Goal: Task Accomplishment & Management: Manage account settings

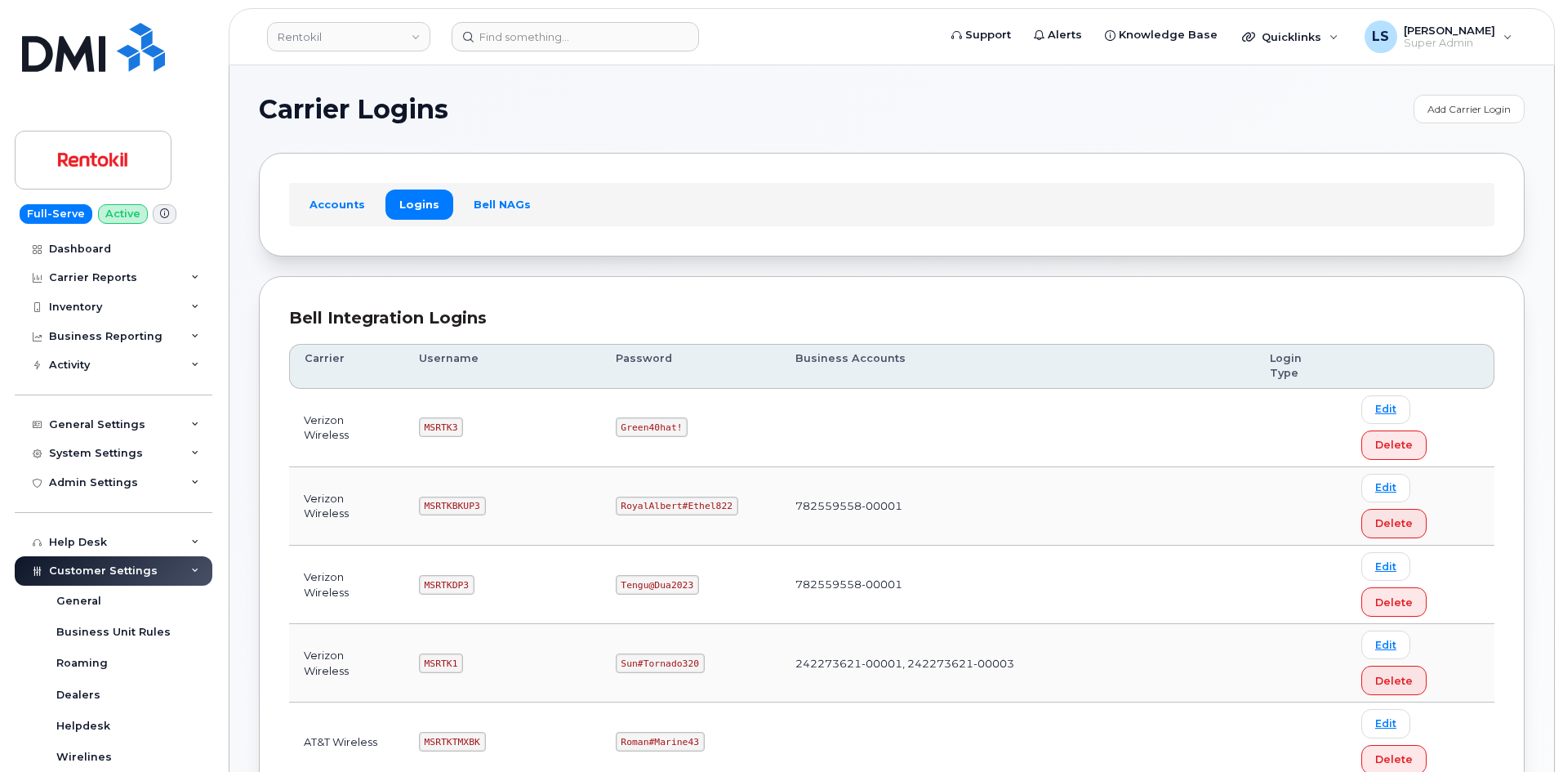
scroll to position [490, 0]
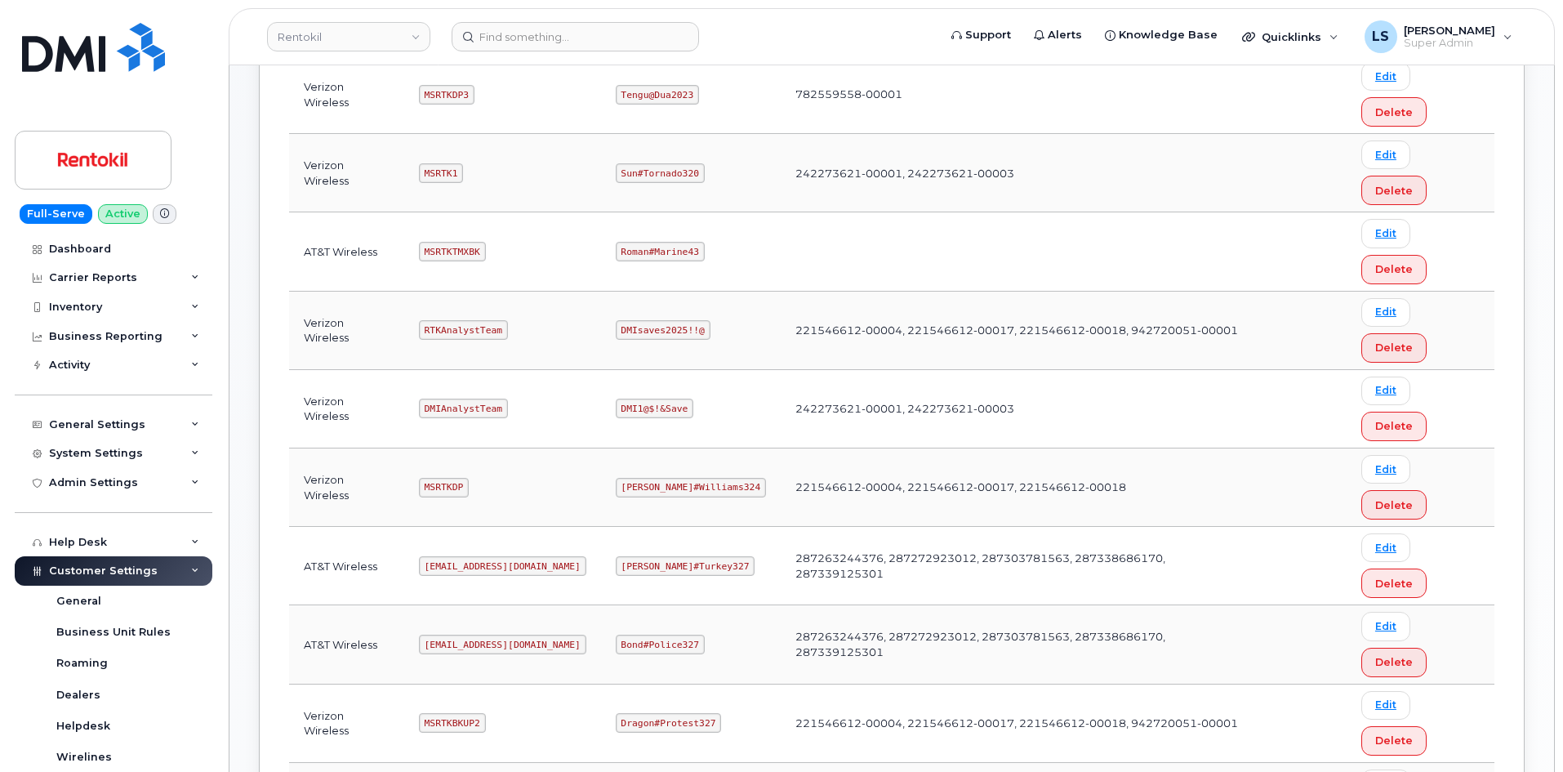
copy code "Maud#Earthquake203"
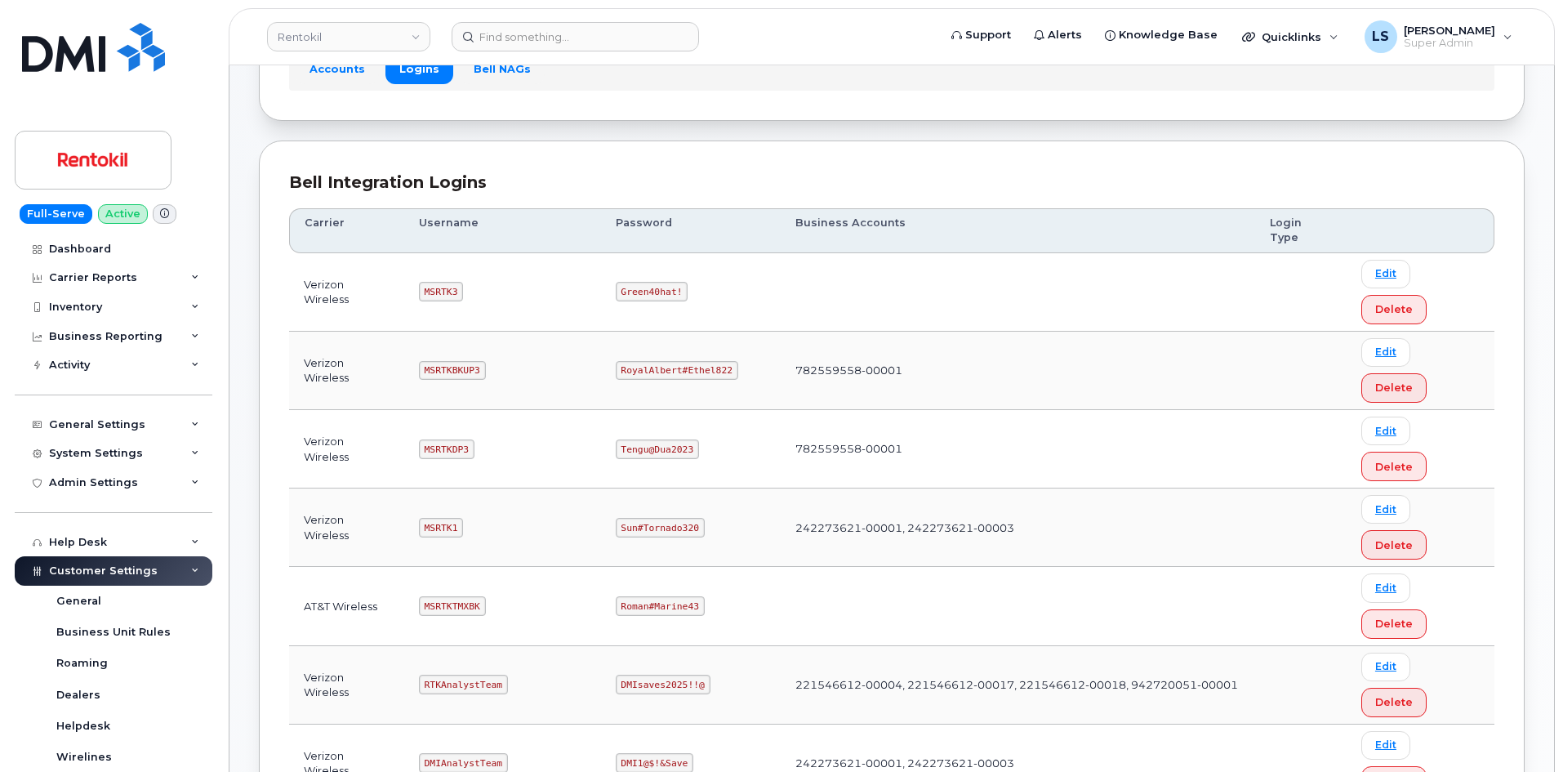
scroll to position [163, 0]
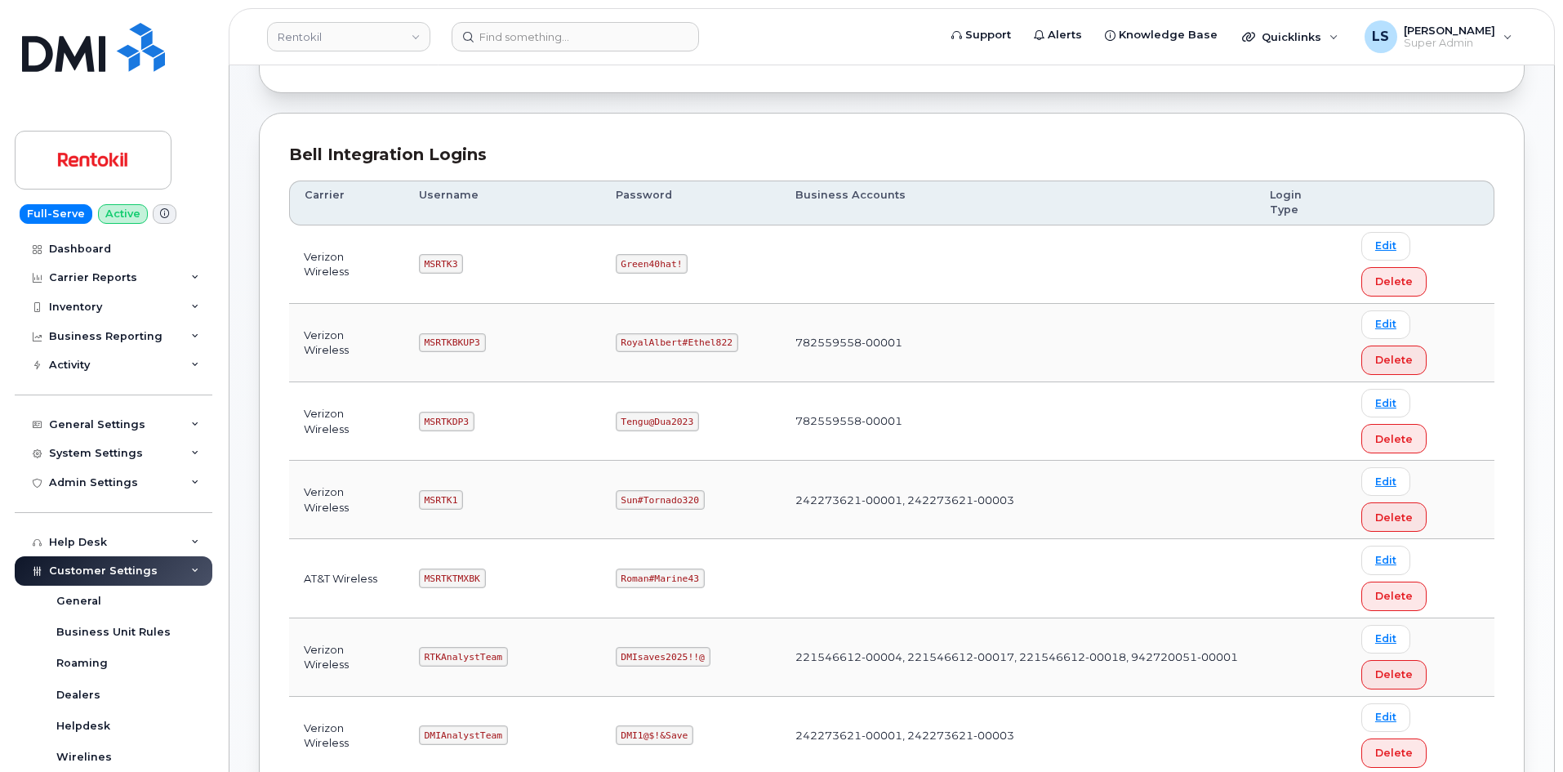
click at [437, 490] on code "MSRTK1" at bounding box center [441, 500] width 44 height 20
copy code "MSRTK1"
click at [634, 490] on code "Sun#Tornado320" at bounding box center [660, 500] width 89 height 20
click at [638, 490] on code "Sun#Tornado320" at bounding box center [660, 500] width 89 height 20
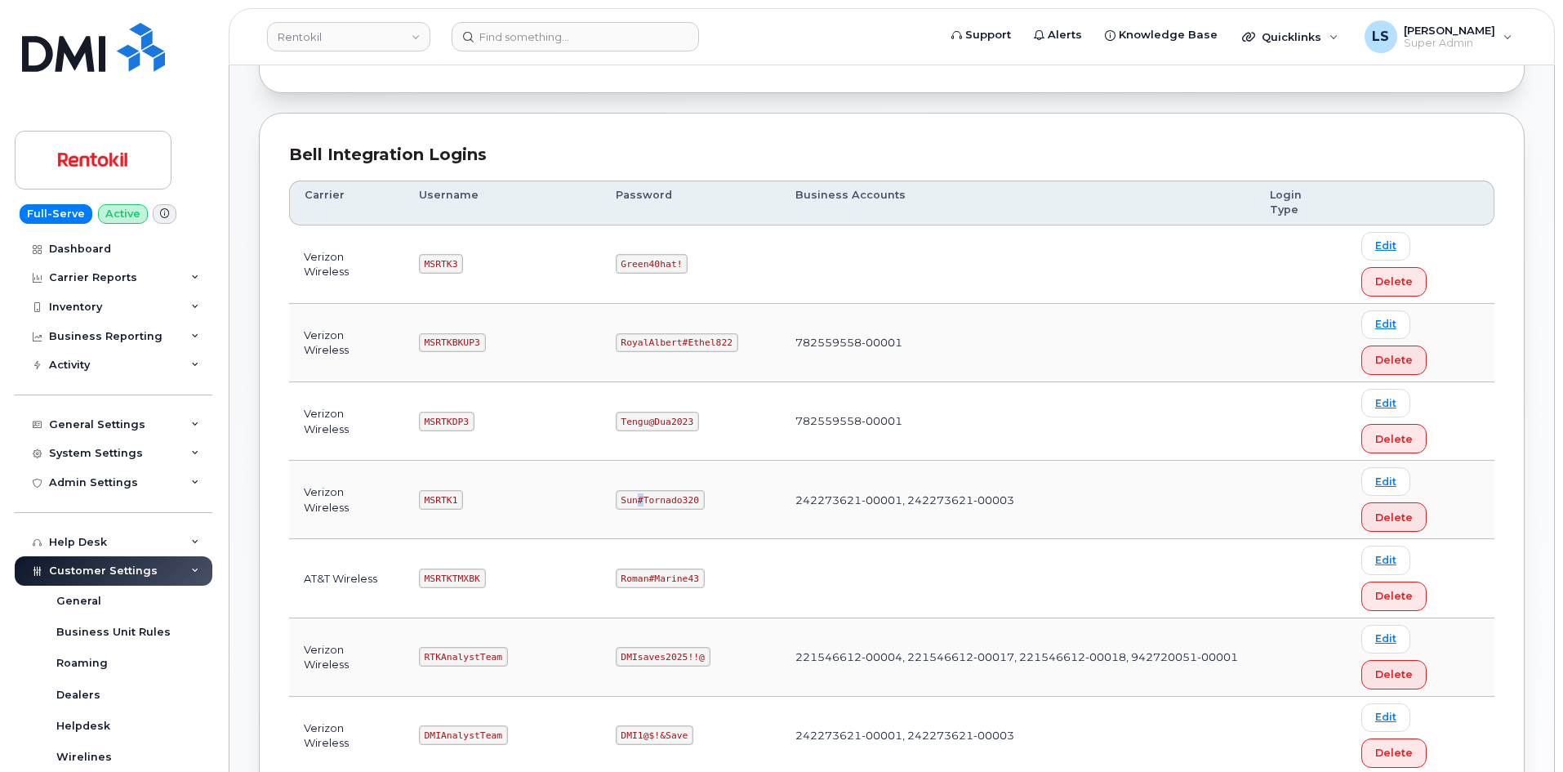
click at [638, 490] on code "Sun#Tornado320" at bounding box center [660, 500] width 89 height 20
copy code "Sun#Tornado320"
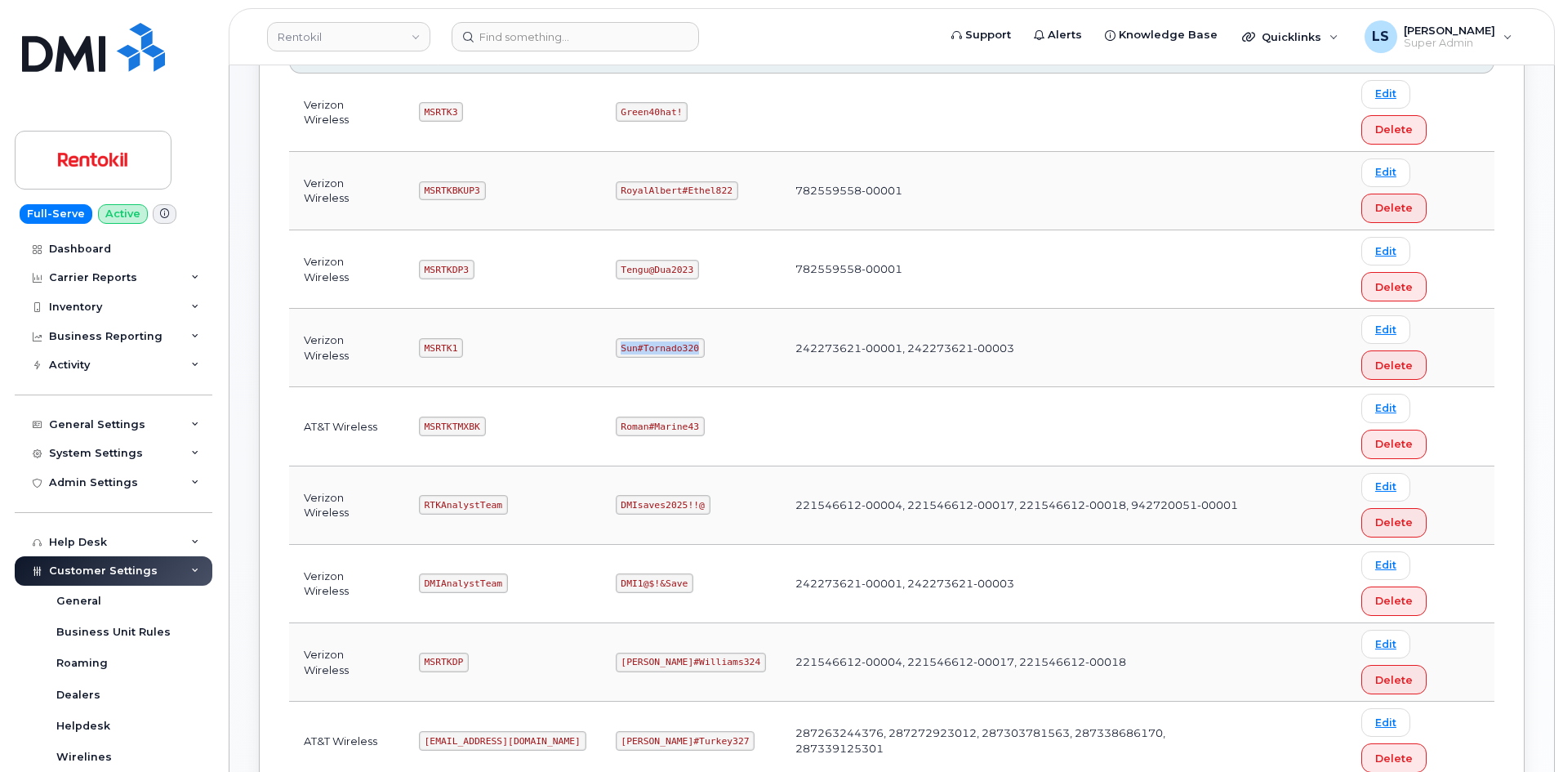
scroll to position [572, 0]
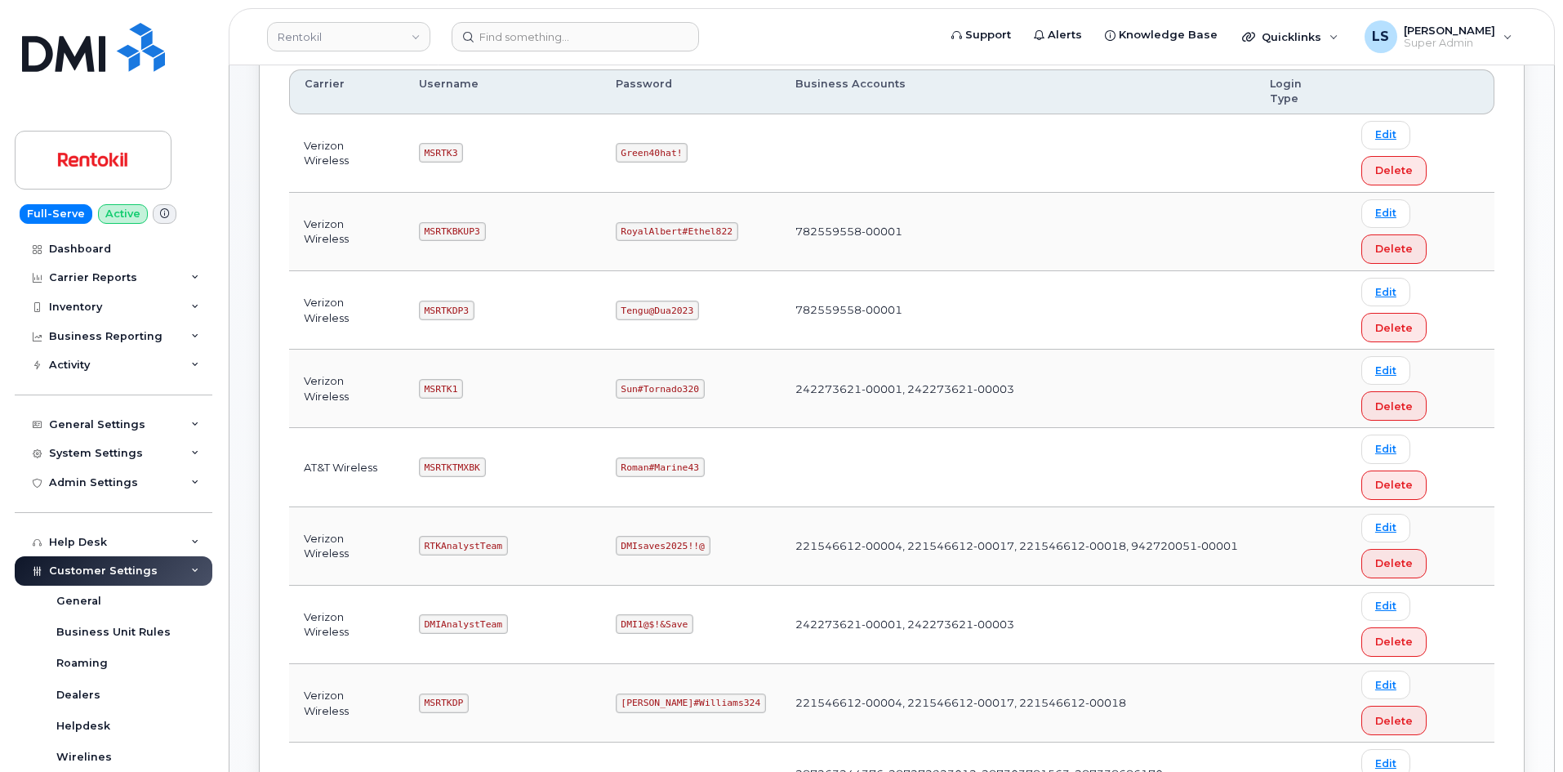
scroll to position [245, 0]
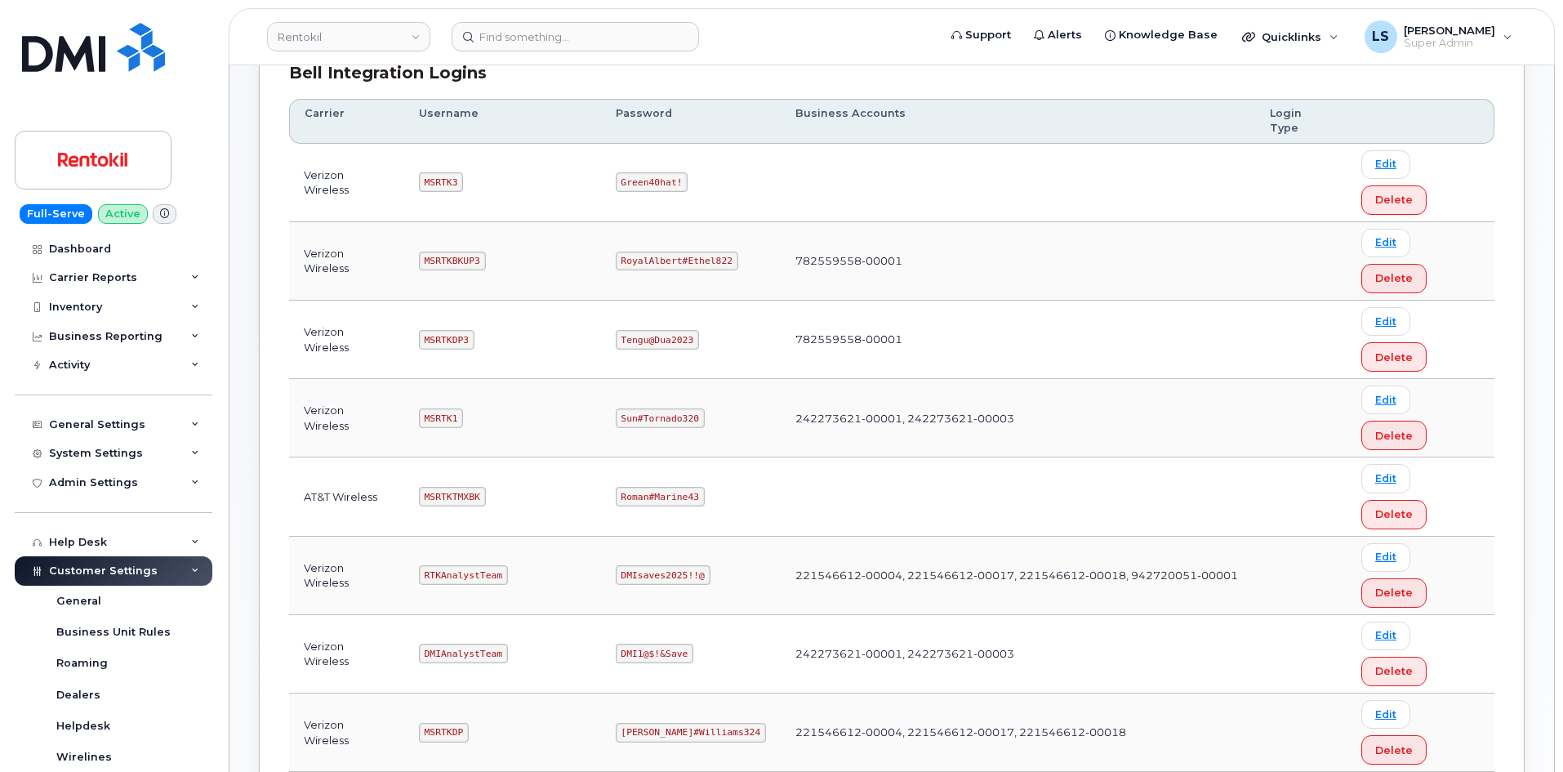
click at [675, 330] on code "Tengu@Dua2023" at bounding box center [657, 340] width 83 height 20
click at [666, 330] on code "Tengu@Dua2023" at bounding box center [657, 340] width 83 height 20
copy code "Tengu@Dua2023"
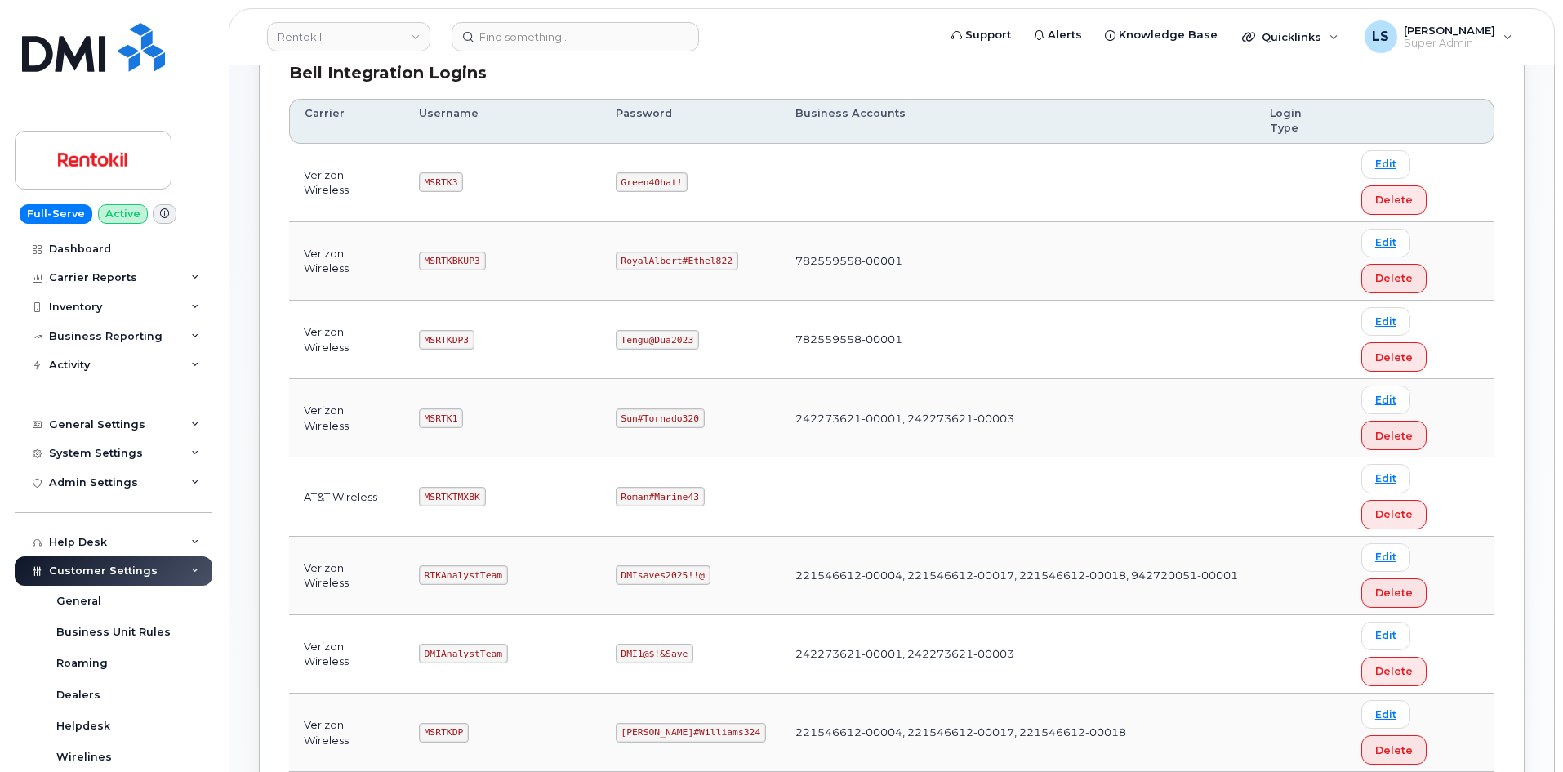
click at [640, 172] on code "Green40hat!" at bounding box center [652, 182] width 73 height 20
click at [644, 172] on code "Green40hat!" at bounding box center [652, 182] width 73 height 20
click at [638, 172] on code "Green40hat!" at bounding box center [652, 182] width 73 height 20
